Goal: Find specific page/section: Find specific page/section

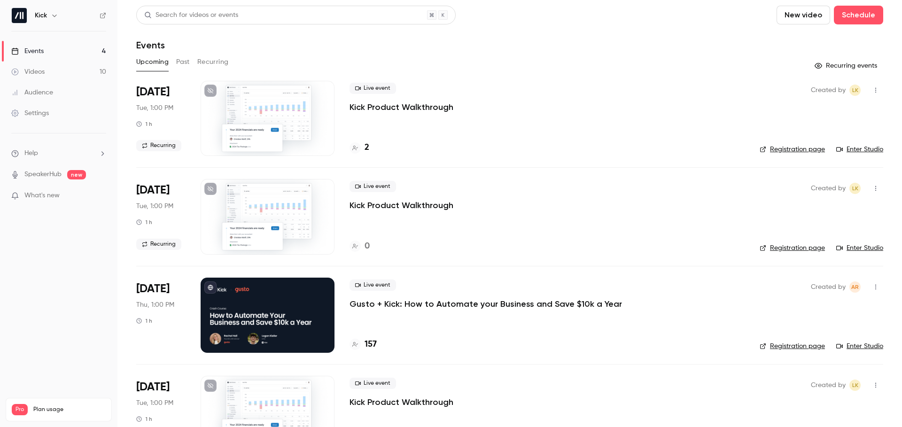
click at [366, 344] on h4 "157" at bounding box center [371, 344] width 12 height 13
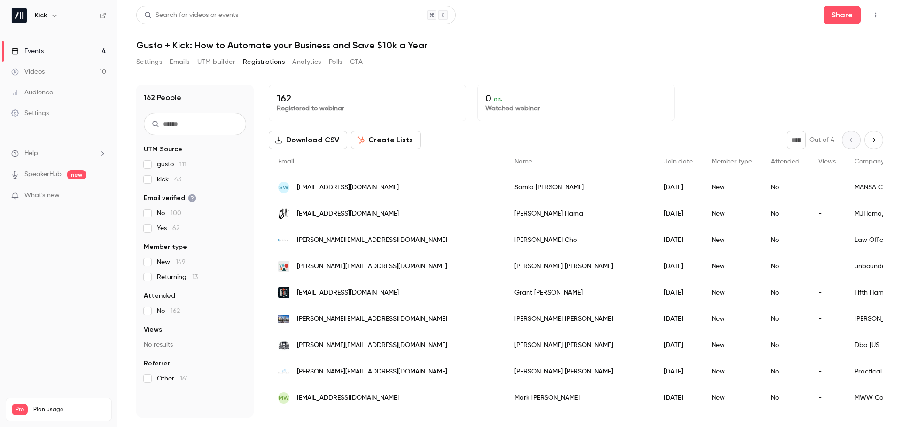
scroll to position [0, 0]
